Goal: Task Accomplishment & Management: Manage account settings

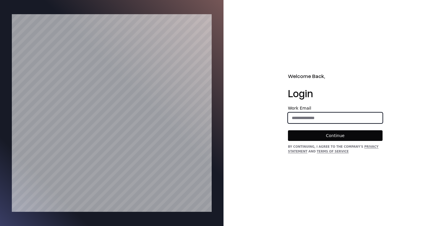
click at [308, 121] on input "email" at bounding box center [335, 118] width 94 height 11
type input "*"
type input "**********"
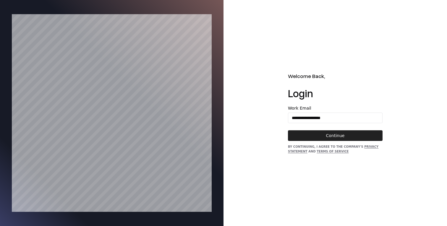
click at [331, 137] on button "Continue" at bounding box center [335, 135] width 95 height 11
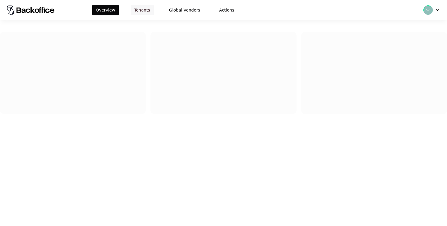
click at [149, 10] on button "Tenants" at bounding box center [142, 10] width 23 height 11
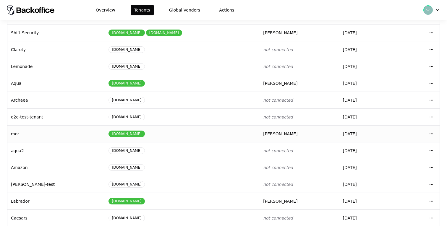
scroll to position [82, 0]
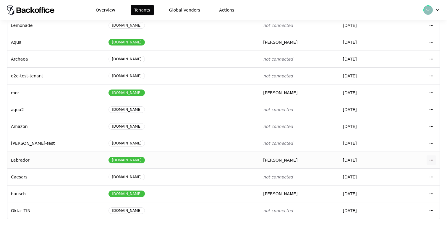
click at [433, 159] on html "Overview Tenants Global Vendors Actions Tenants Add Tenant Tenant name Domain A…" at bounding box center [223, 113] width 447 height 226
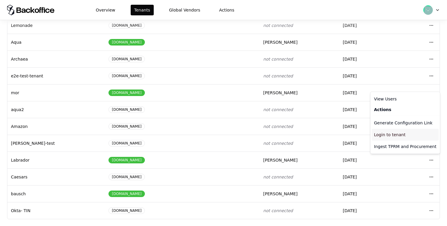
click at [399, 138] on div "Login to tenant" at bounding box center [404, 135] width 67 height 12
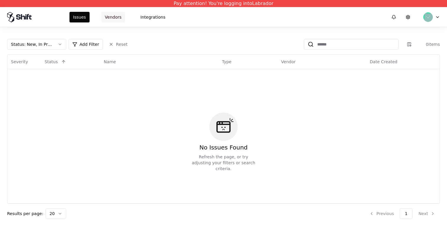
click at [105, 18] on button "Vendors" at bounding box center [113, 17] width 24 height 11
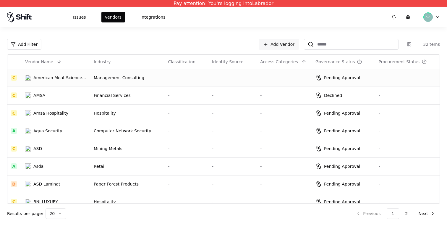
click at [355, 82] on td "Pending Approval" at bounding box center [343, 78] width 63 height 18
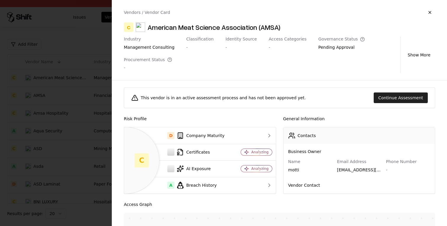
click at [389, 100] on button "Continue Assessment" at bounding box center [400, 97] width 54 height 11
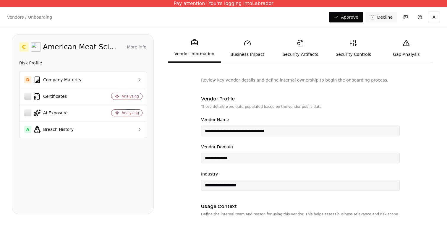
click at [398, 52] on link "Gap Analysis" at bounding box center [406, 48] width 53 height 27
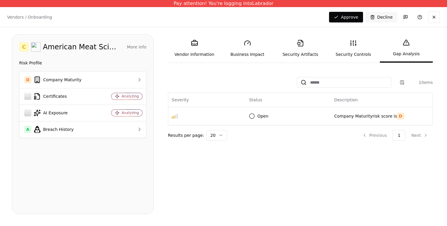
click at [296, 56] on link "Security Artifacts" at bounding box center [300, 48] width 53 height 27
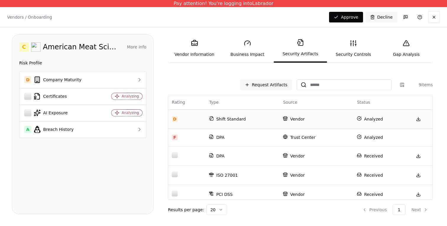
click at [287, 122] on td "Vendor" at bounding box center [316, 118] width 74 height 19
click at [359, 47] on link "Security Controls" at bounding box center [353, 48] width 53 height 27
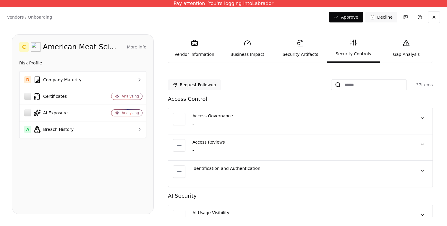
click at [312, 47] on link "Security Artifacts" at bounding box center [300, 48] width 53 height 27
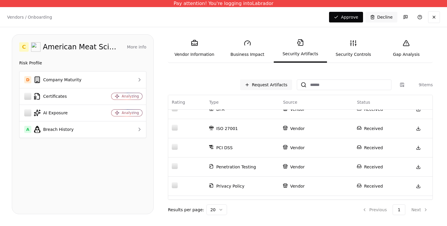
scroll to position [81, 0]
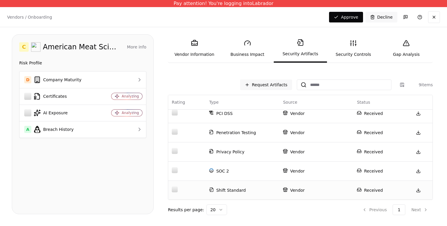
click at [245, 191] on p "Shift Standard" at bounding box center [242, 190] width 67 height 6
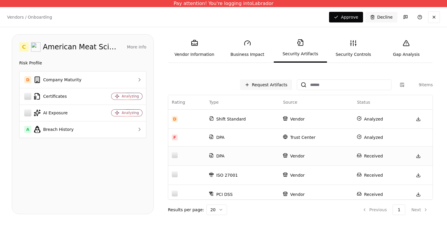
click at [298, 155] on p "Vendor" at bounding box center [316, 156] width 67 height 6
click at [298, 134] on td "Trust Center" at bounding box center [316, 138] width 74 height 18
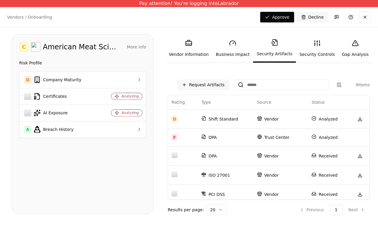
click at [352, 51] on link "Gap Analysis" at bounding box center [356, 48] width 34 height 27
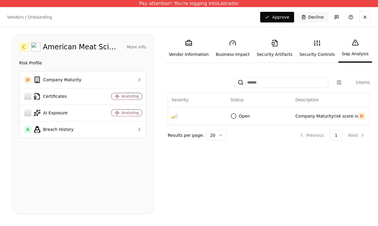
click at [189, 51] on link "Vendor Information" at bounding box center [188, 48] width 47 height 27
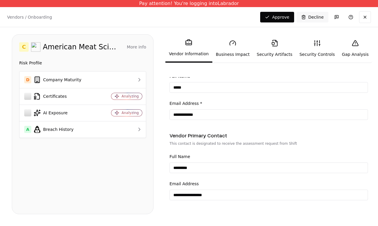
scroll to position [251, 0]
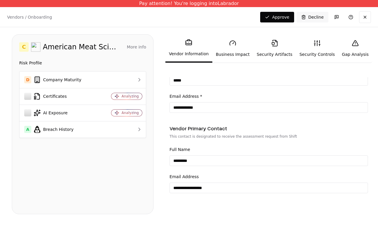
click at [276, 47] on link "Security Artifacts" at bounding box center [274, 48] width 43 height 27
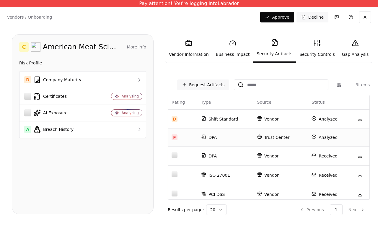
click at [233, 142] on td "DPA" at bounding box center [226, 138] width 56 height 18
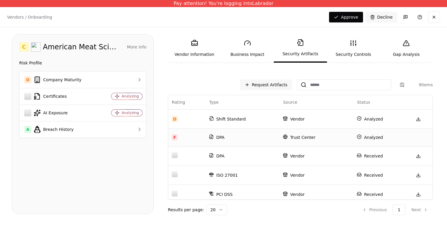
click at [229, 136] on p "DPA" at bounding box center [242, 137] width 67 height 6
click at [378, 120] on link at bounding box center [418, 119] width 12 height 12
